Goal: Information Seeking & Learning: Learn about a topic

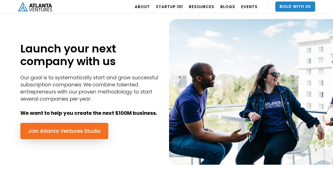
scroll to position [230, 0]
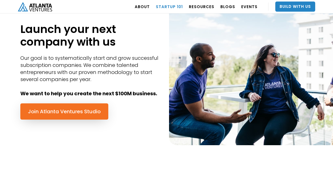
click at [173, 6] on link "Startup 101" at bounding box center [169, 6] width 27 height 14
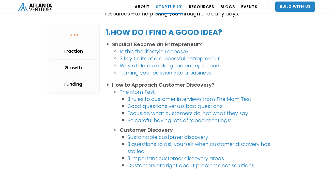
scroll to position [133, 0]
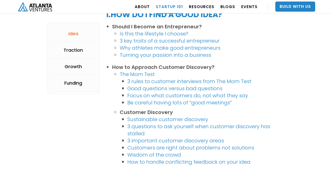
click at [157, 81] on link "3 rules to customer interviews from The Mom Test" at bounding box center [189, 81] width 124 height 7
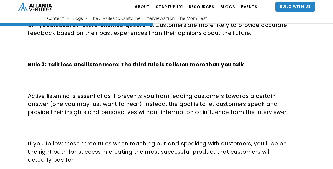
scroll to position [494, 0]
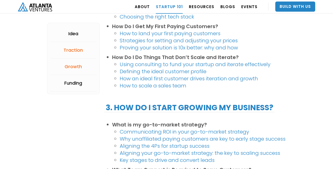
scroll to position [620, 0]
